Goal: Information Seeking & Learning: Learn about a topic

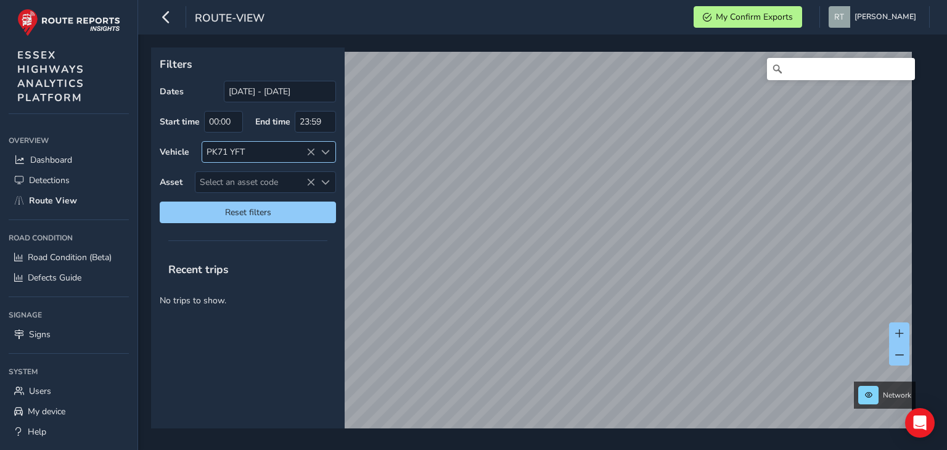
click at [309, 155] on icon at bounding box center [310, 152] width 9 height 9
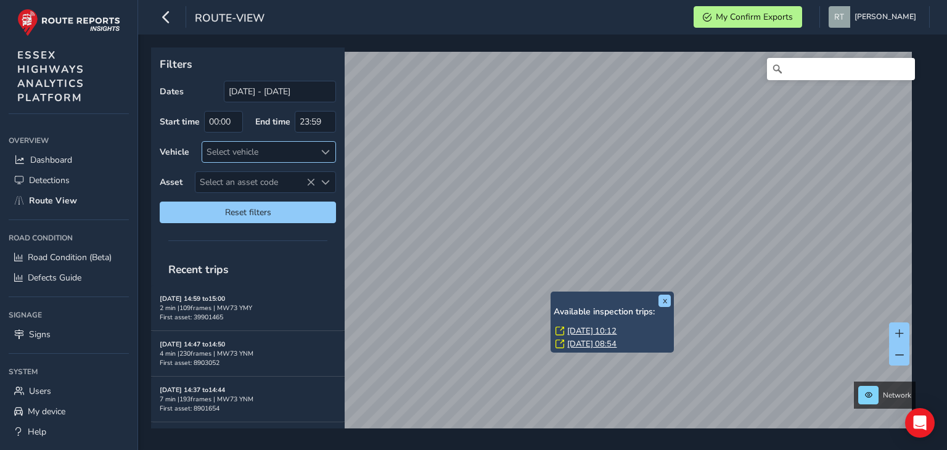
click at [583, 329] on link "Wed, 20 Aug, 10:12" at bounding box center [591, 330] width 49 height 11
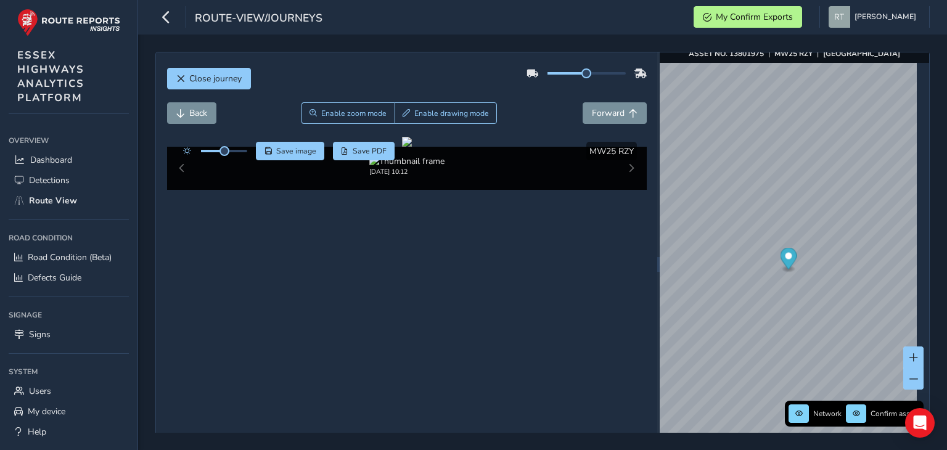
scroll to position [33, 0]
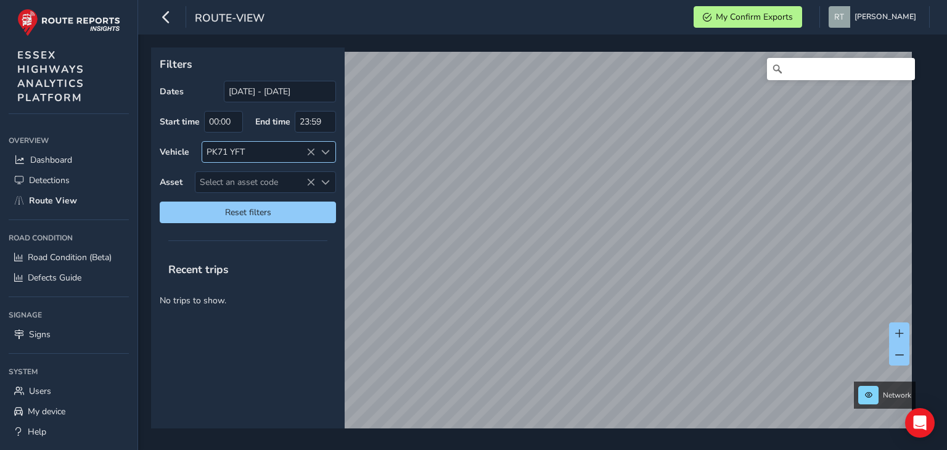
click at [308, 151] on icon at bounding box center [310, 152] width 9 height 9
